Goal: Navigation & Orientation: Find specific page/section

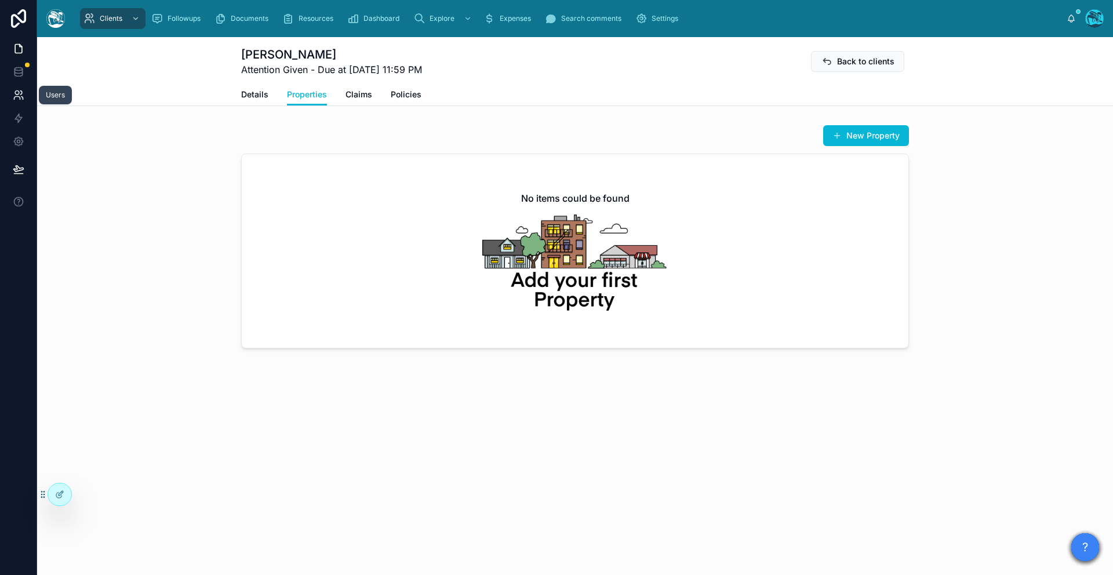
click at [18, 97] on icon at bounding box center [19, 95] width 12 height 12
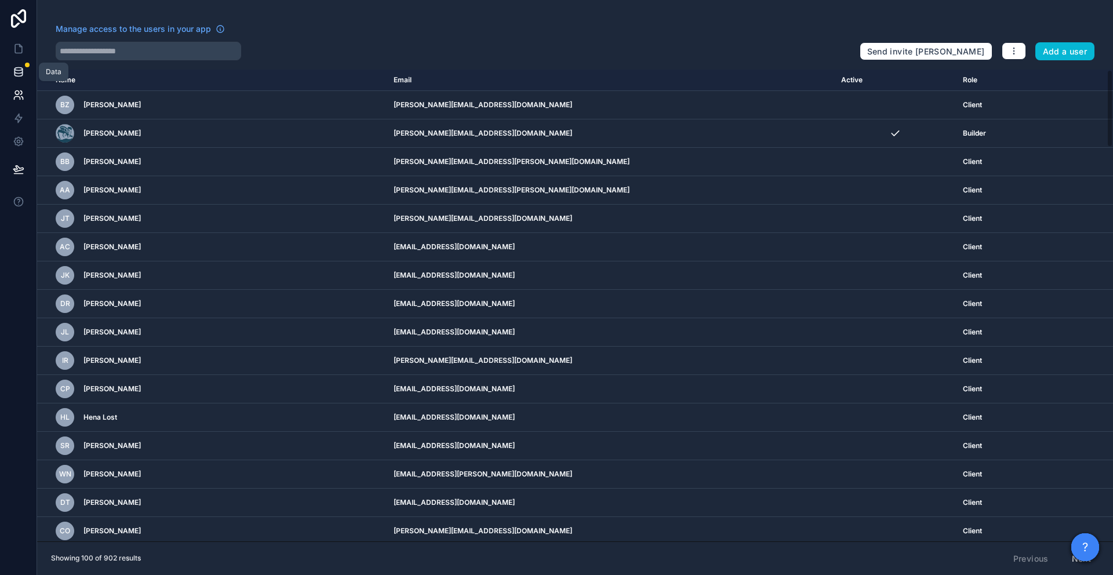
click at [22, 72] on icon at bounding box center [18, 74] width 8 height 5
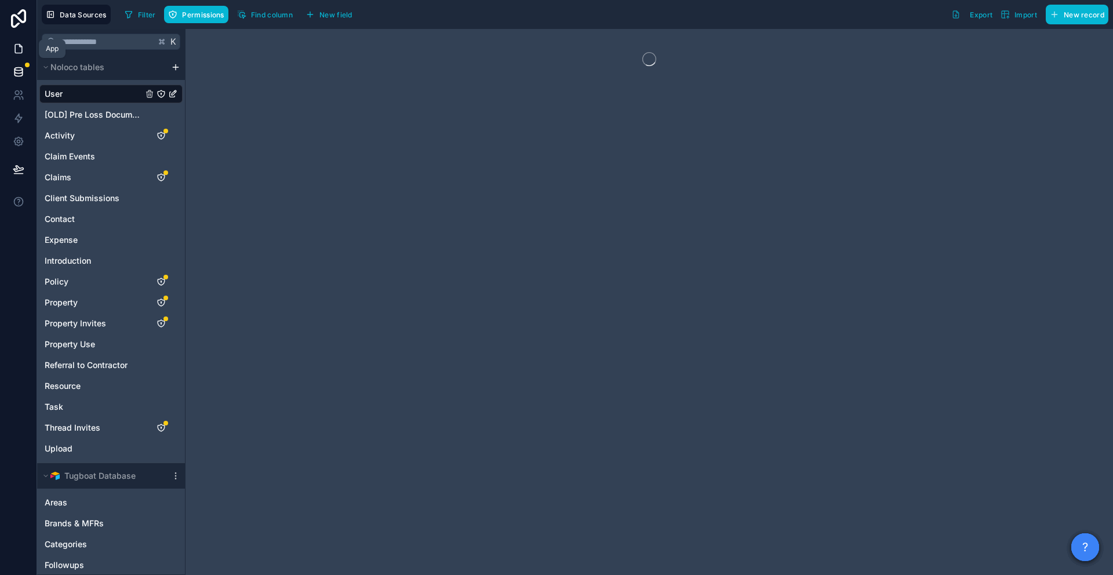
click at [21, 48] on icon at bounding box center [19, 49] width 12 height 12
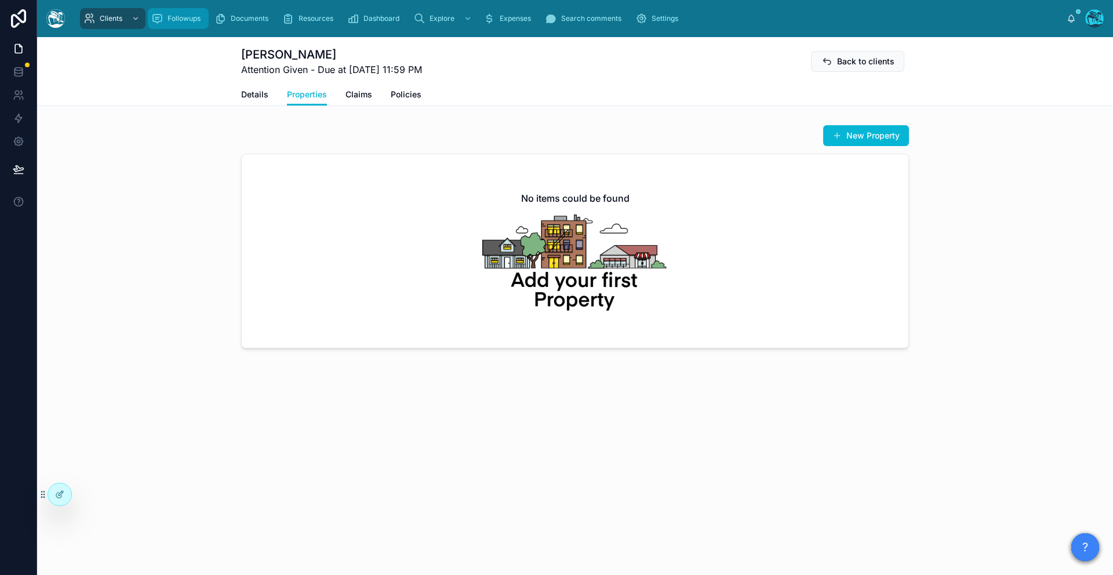
click at [162, 24] on icon "scrollable content" at bounding box center [157, 19] width 12 height 12
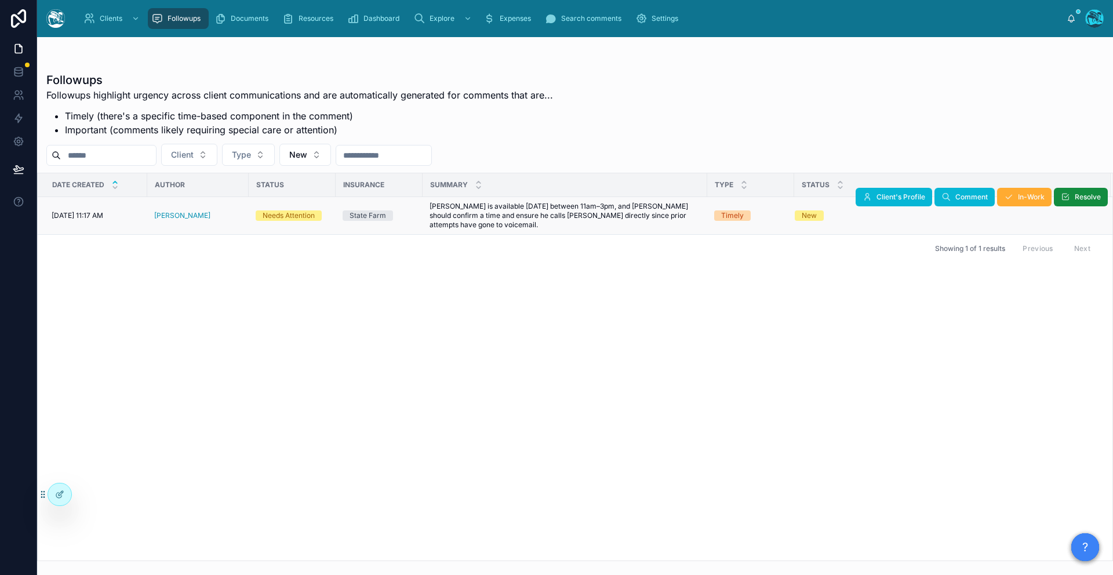
click at [91, 228] on td "[DATE] 11:17 AM [DATE] 11:17 AM" at bounding box center [93, 216] width 110 height 38
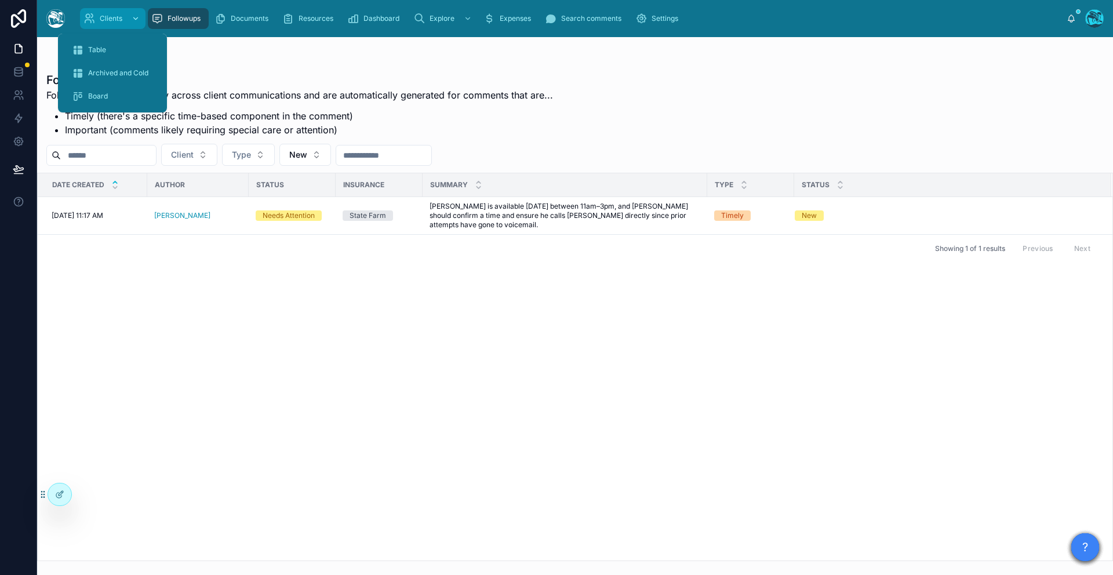
click at [102, 23] on span "Clients" at bounding box center [111, 18] width 23 height 9
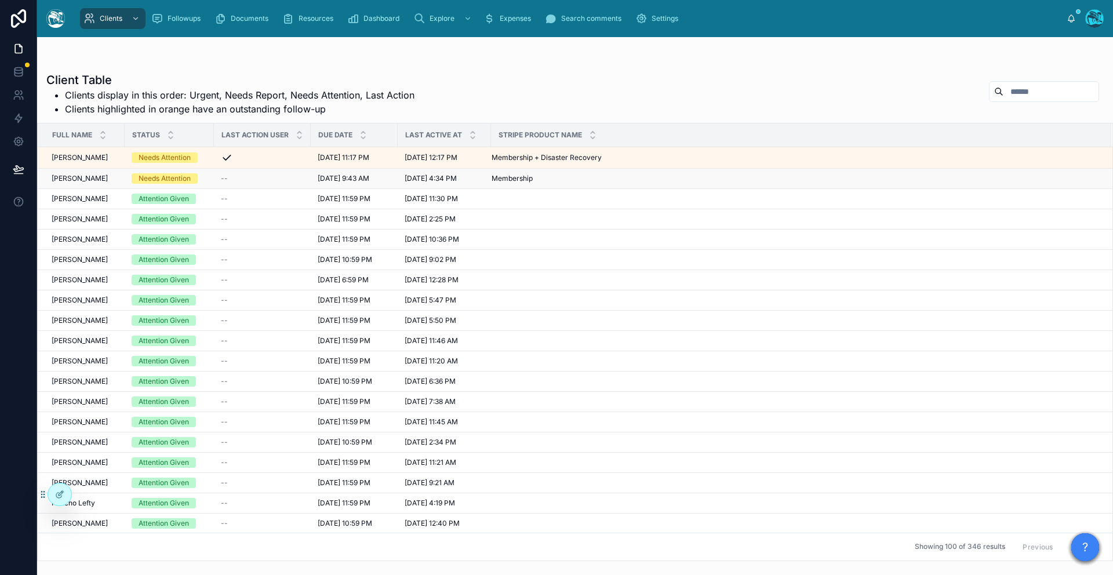
click at [73, 177] on span "[PERSON_NAME]" at bounding box center [80, 178] width 56 height 9
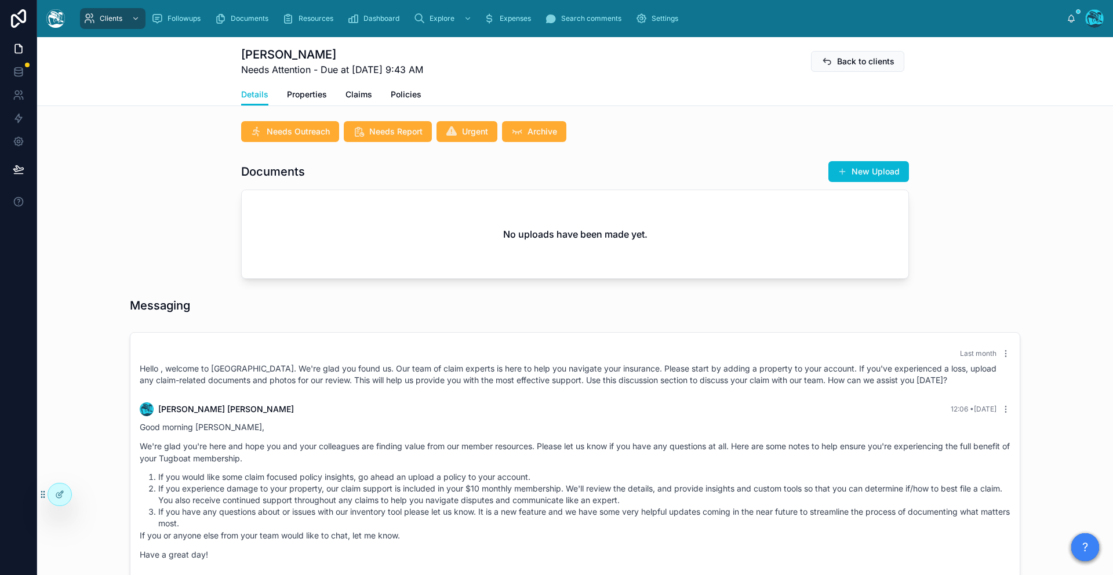
scroll to position [585, 0]
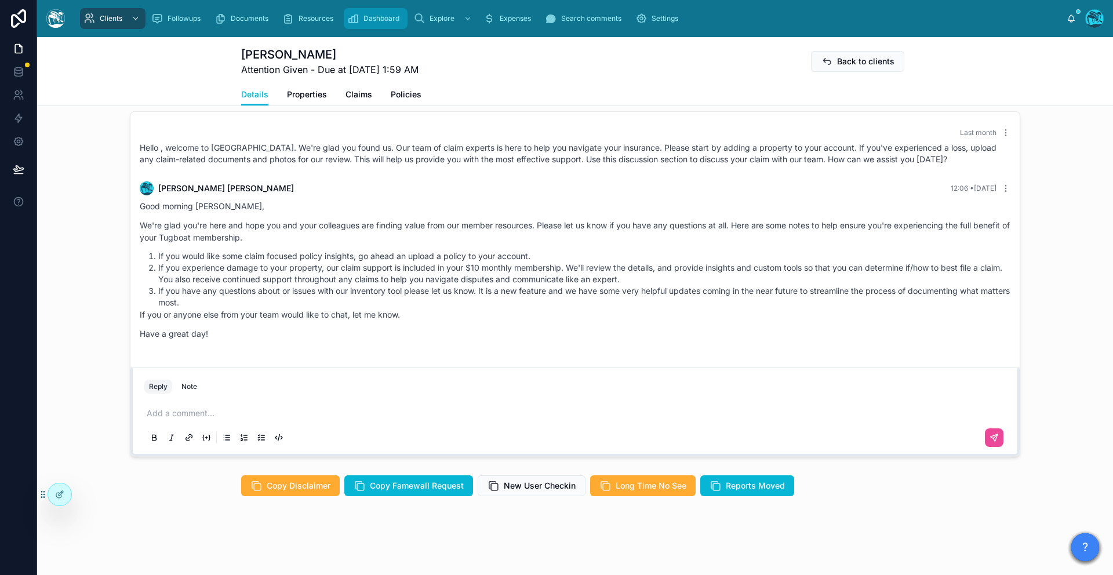
click at [363, 13] on div "Dashboard" at bounding box center [375, 18] width 57 height 19
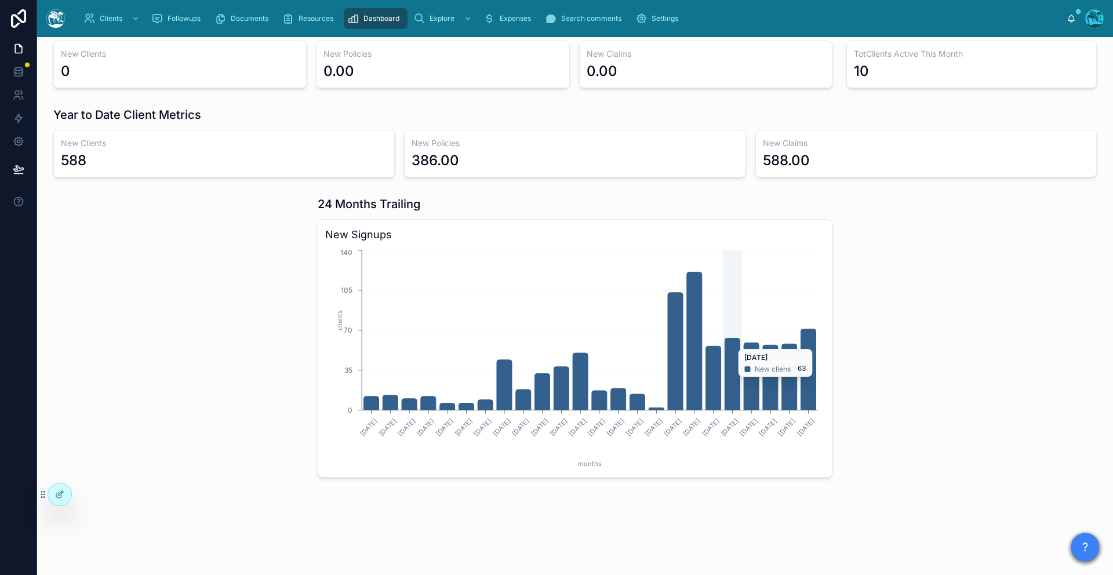
scroll to position [290, 0]
click at [806, 366] on icon "chart" at bounding box center [808, 369] width 15 height 81
click at [268, 443] on div at bounding box center [178, 336] width 264 height 291
click at [19, 84] on link at bounding box center [18, 94] width 37 height 23
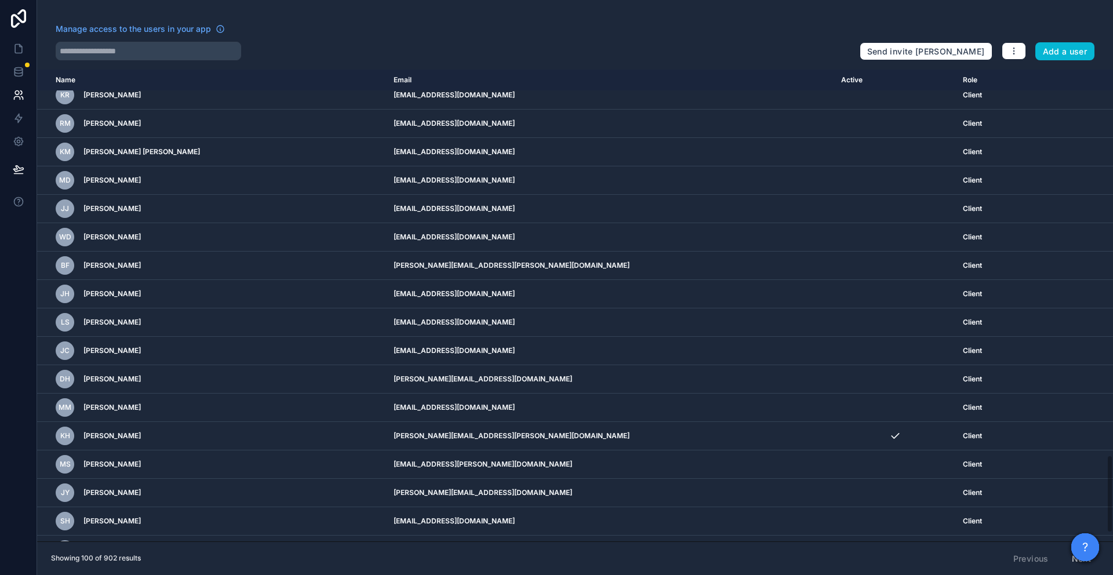
scroll to position [2389, 0]
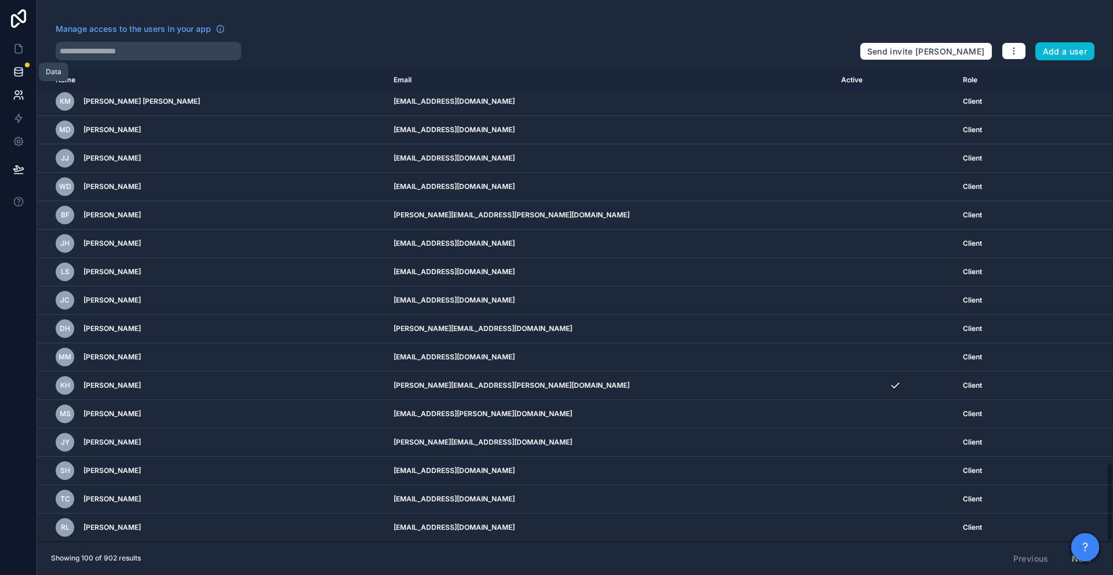
click at [20, 78] on link at bounding box center [18, 71] width 37 height 23
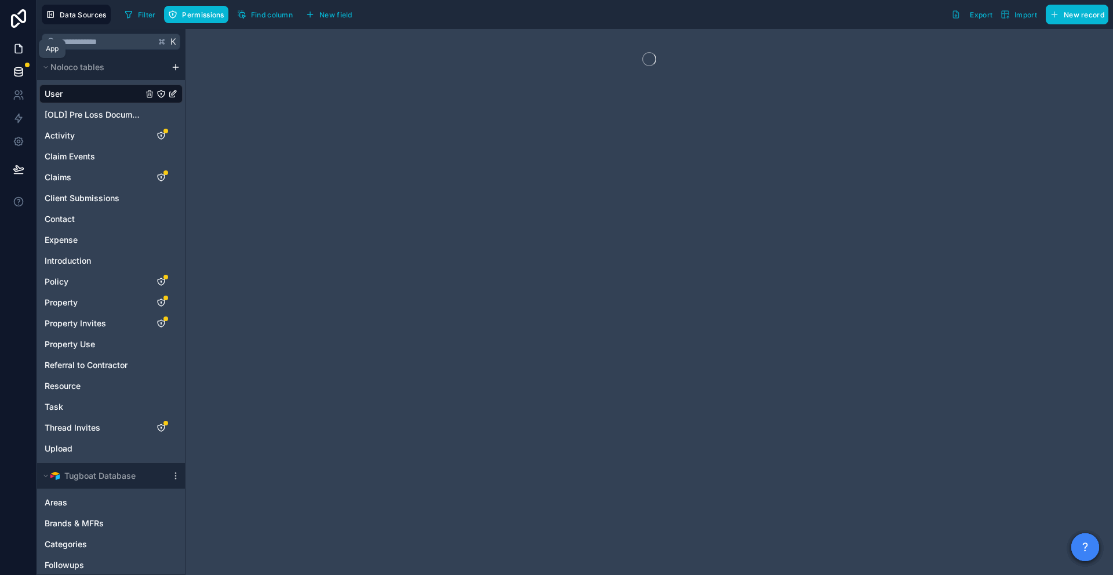
click at [19, 51] on icon at bounding box center [19, 49] width 12 height 12
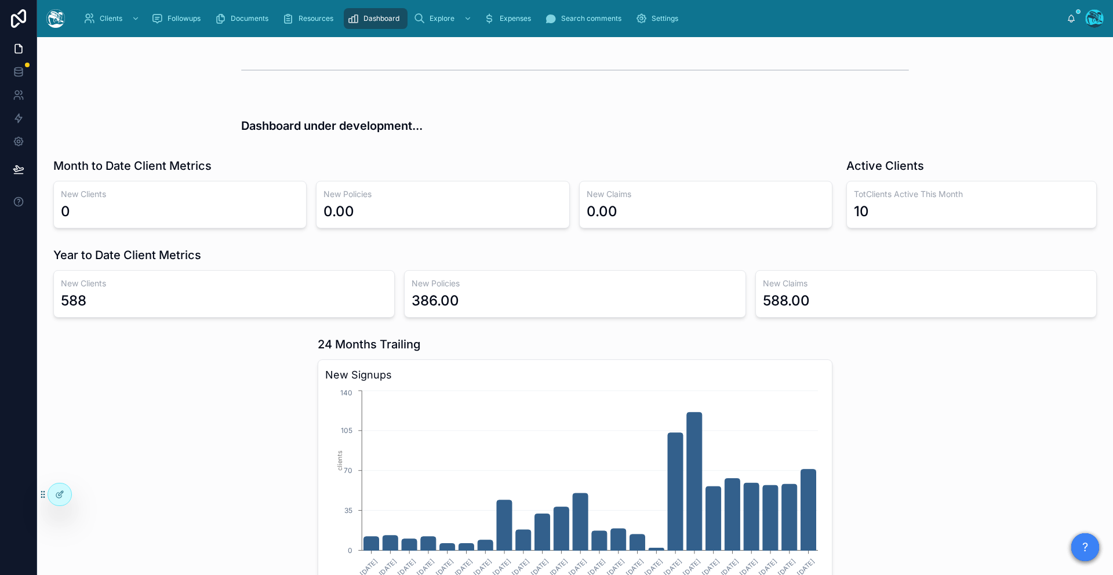
scroll to position [290, 0]
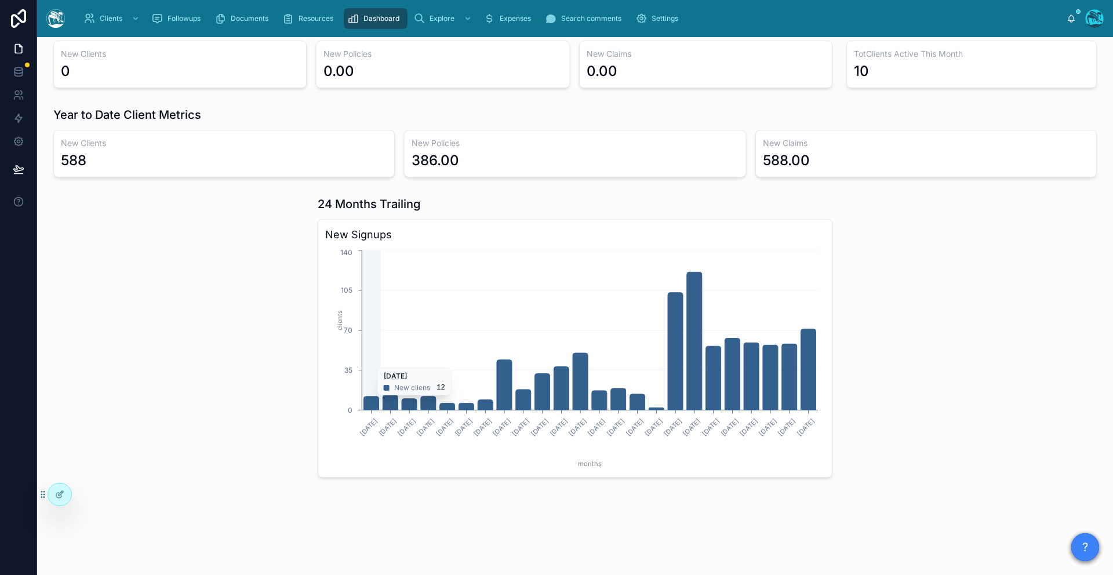
click at [805, 366] on icon "chart" at bounding box center [808, 369] width 15 height 81
click at [19, 99] on icon at bounding box center [17, 98] width 6 height 3
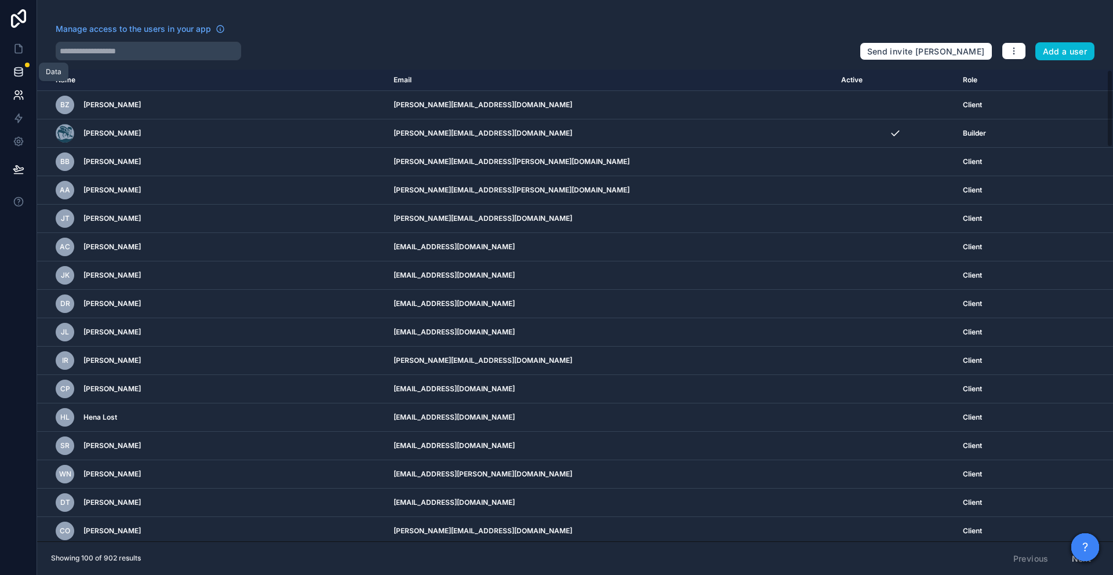
click at [21, 74] on icon at bounding box center [18, 74] width 8 height 5
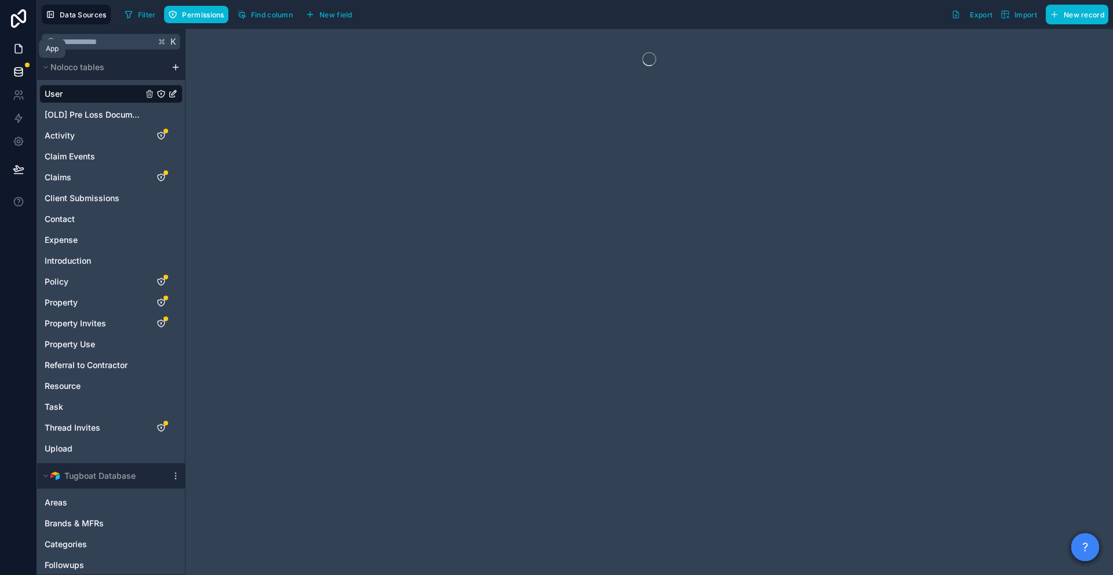
click at [20, 43] on icon at bounding box center [19, 49] width 12 height 12
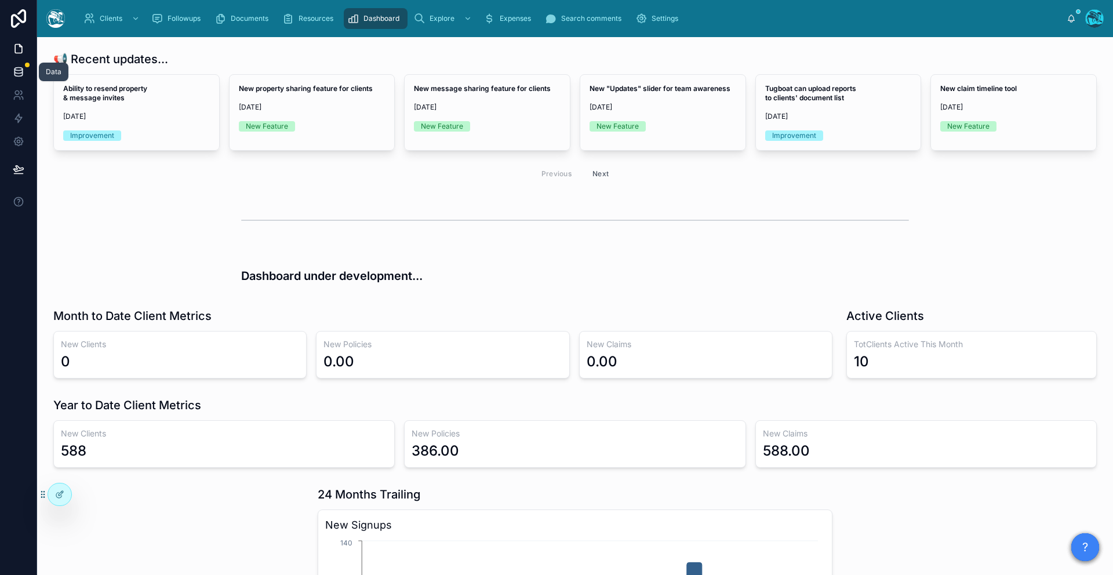
click at [19, 71] on icon at bounding box center [19, 72] width 12 height 12
